Goal: Obtain resource: Obtain resource

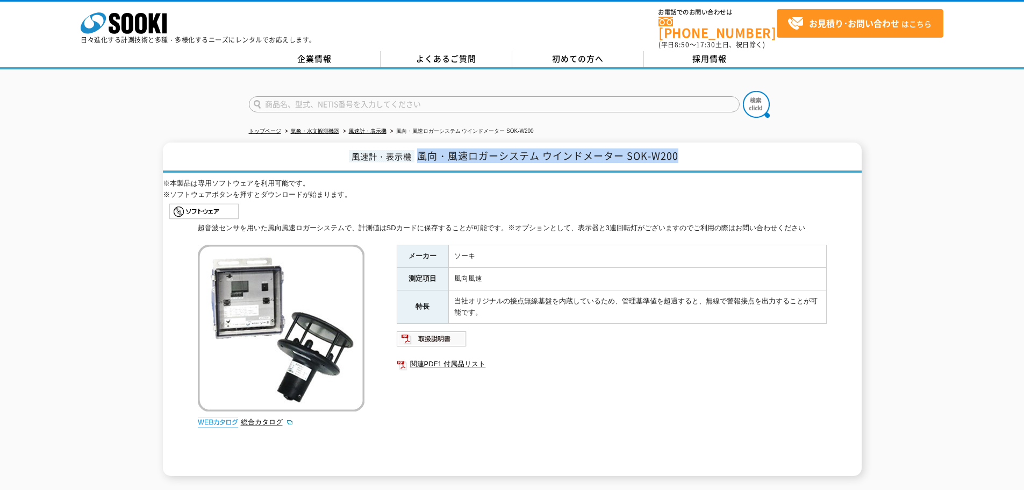
drag, startPoint x: 423, startPoint y: 149, endPoint x: 681, endPoint y: 164, distance: 259.0
click at [681, 164] on h1 "風速計・表示機 風向・風速ロガーシステム ウインドメーター SOK-W200" at bounding box center [512, 157] width 699 height 30
copy span "風向・風速ロガーシステム ウインドメーター SOK-W200"
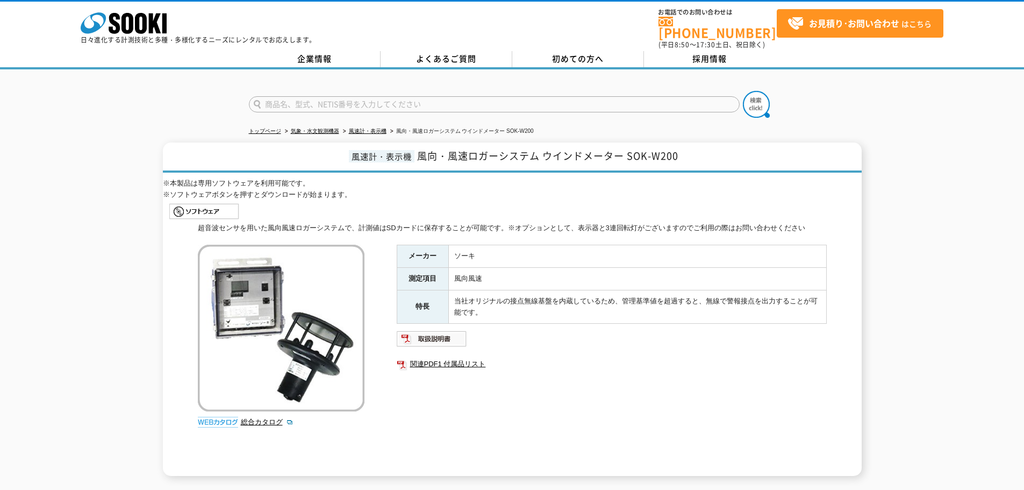
click at [695, 178] on p "※本製品は専用ソフトウェアを利用可能です。" at bounding box center [512, 183] width 699 height 11
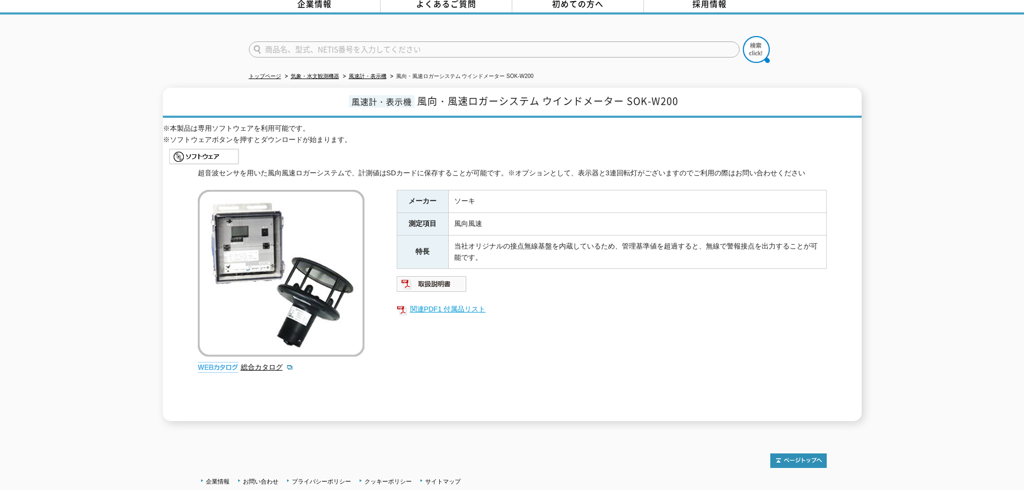
scroll to position [132, 0]
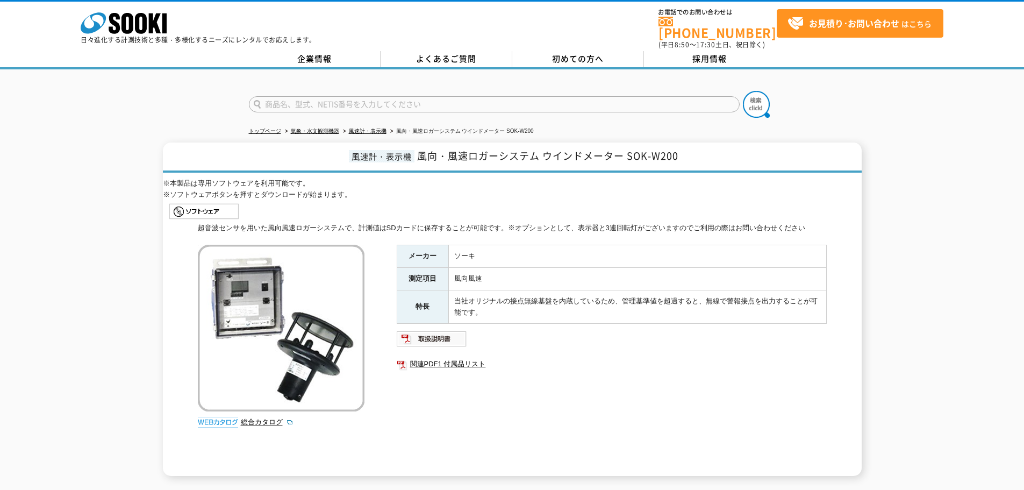
scroll to position [54, 0]
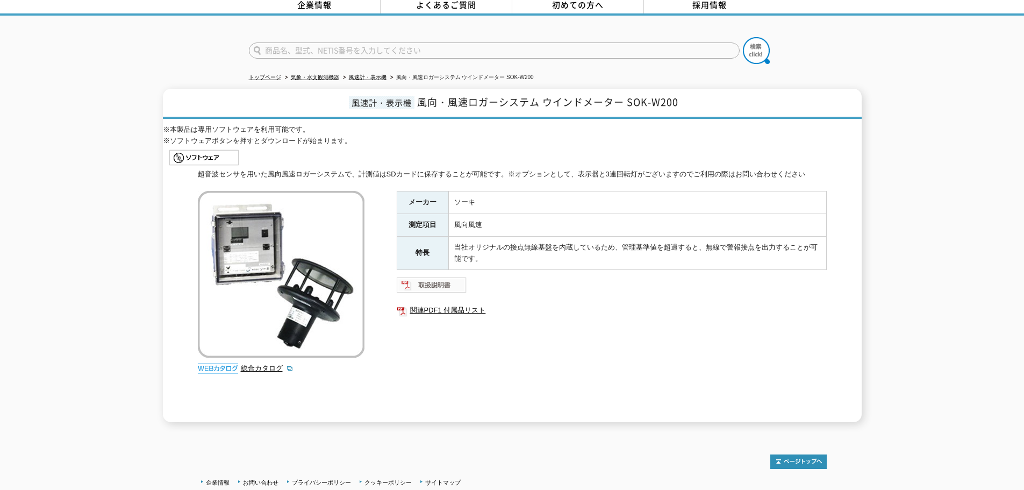
click at [457, 280] on img at bounding box center [432, 284] width 70 height 17
